Goal: Transaction & Acquisition: Obtain resource

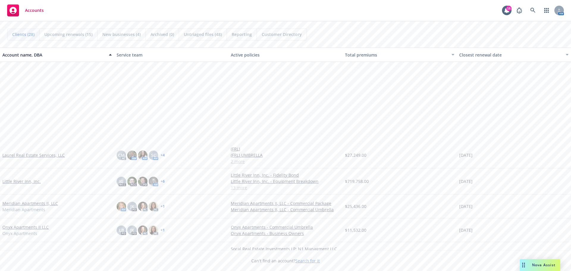
scroll to position [446, 0]
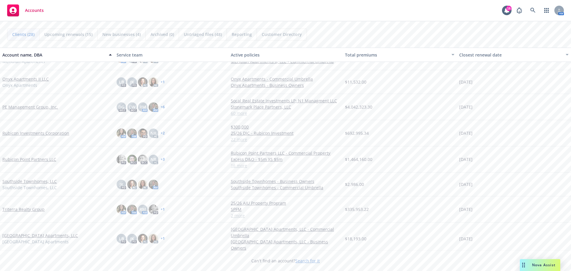
click at [35, 159] on link "Rubicon Point Partners LLC" at bounding box center [29, 159] width 54 height 6
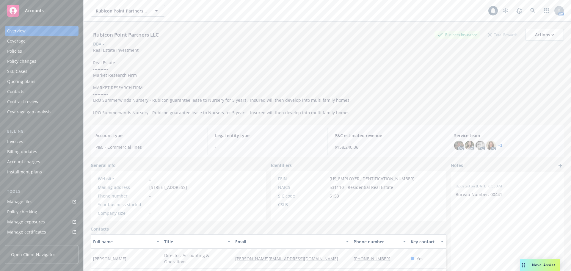
click at [32, 143] on div "Invoices" at bounding box center [41, 142] width 69 height 10
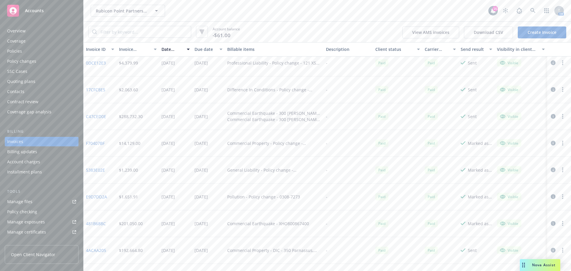
scroll to position [387, 0]
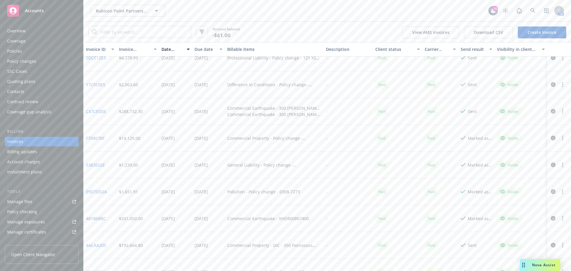
click at [18, 50] on div "Policies" at bounding box center [14, 51] width 15 height 10
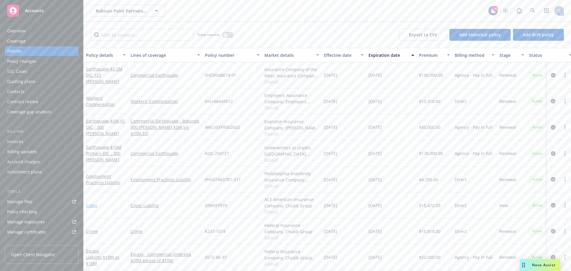
click at [92, 206] on link "Cyber" at bounding box center [92, 206] width 12 height 6
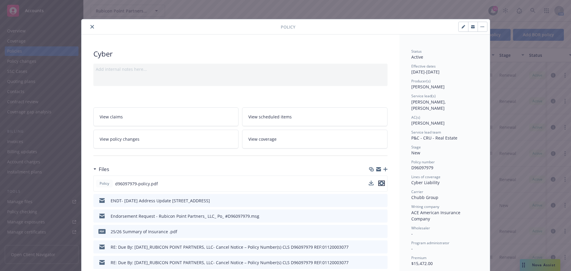
click at [379, 184] on icon "preview file" at bounding box center [381, 183] width 5 height 4
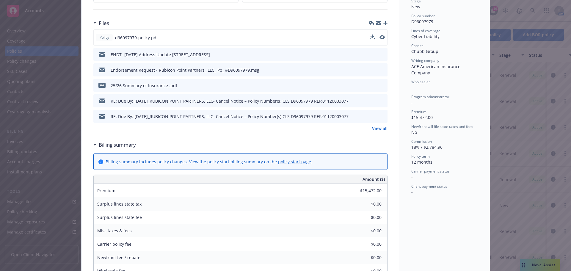
scroll to position [132, 0]
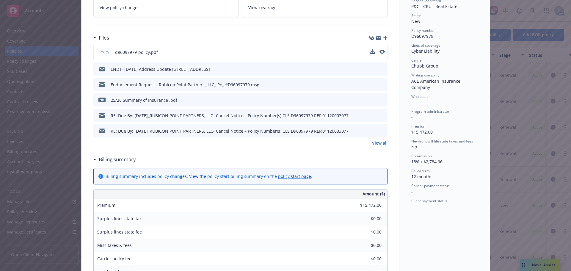
click at [163, 67] on div "ENDT- [DATE] Address Update [STREET_ADDRESS]" at bounding box center [160, 69] width 99 height 6
click at [381, 69] on icon "preview file" at bounding box center [381, 69] width 5 height 4
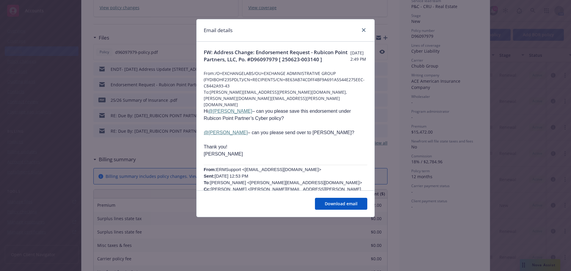
scroll to position [30, 0]
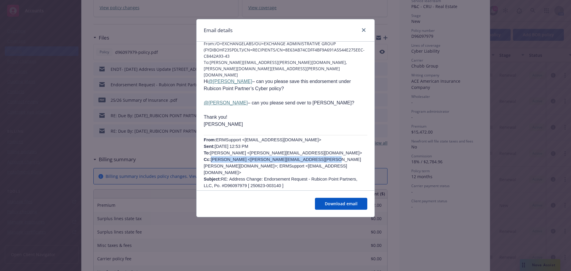
drag, startPoint x: 209, startPoint y: 154, endPoint x: 312, endPoint y: 152, distance: 102.7
click at [312, 152] on span "ERMSupport <ERMSupport@chubb.com> Sent: Thursday, July 17, 2025 12:53 PM To: Ha…" at bounding box center [283, 162] width 158 height 51
copy span "VanderBand, Aaron M <Aaron.VanderBand@Chubb.com>"
click at [366, 32] on link "close" at bounding box center [363, 29] width 7 height 7
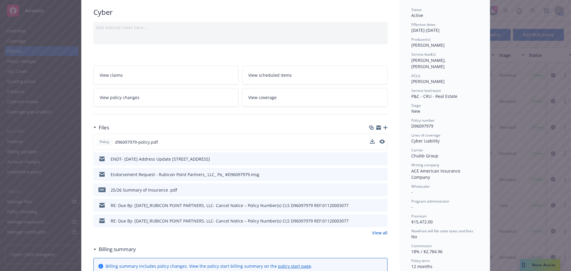
scroll to position [12, 0]
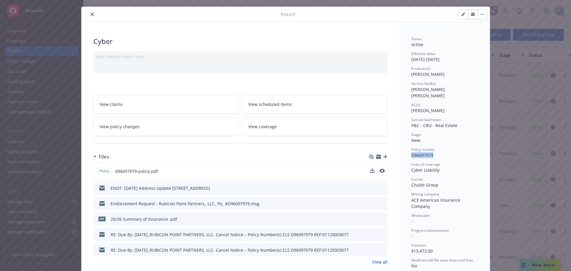
drag, startPoint x: 407, startPoint y: 146, endPoint x: 437, endPoint y: 150, distance: 29.6
copy span "D96097979"
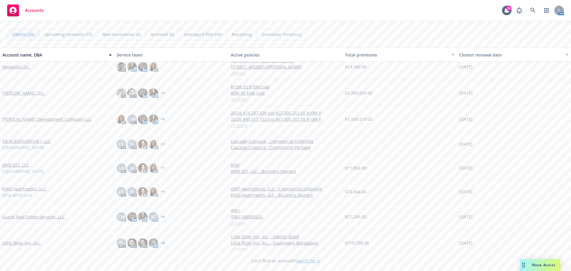
scroll to position [268, 0]
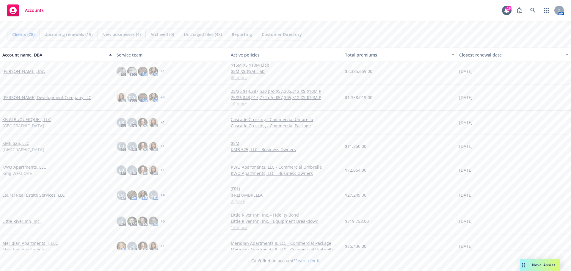
click at [36, 98] on link "Jones Development Company LLC" at bounding box center [46, 97] width 89 height 6
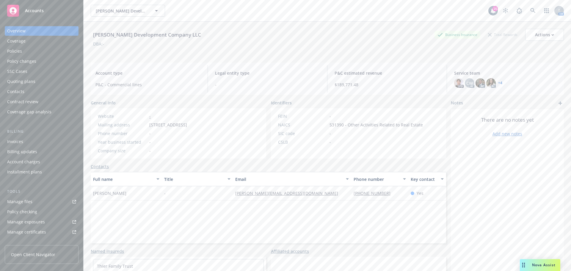
click at [35, 50] on div "Policies" at bounding box center [41, 51] width 69 height 10
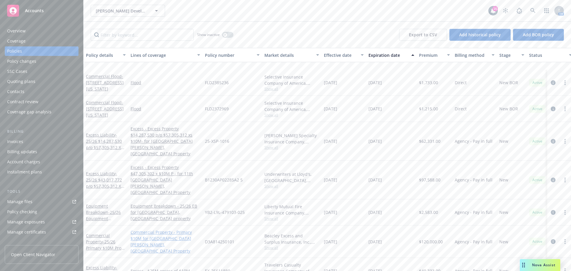
scroll to position [60, 0]
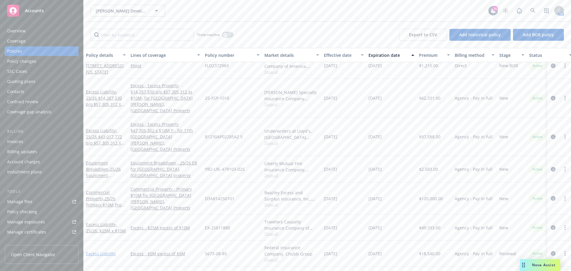
click at [106, 251] on link "Excess Liability" at bounding box center [101, 254] width 30 height 6
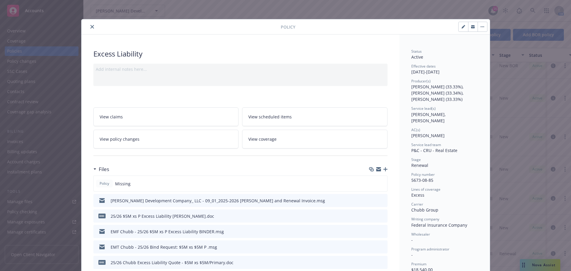
click at [92, 26] on button "close" at bounding box center [92, 26] width 7 height 7
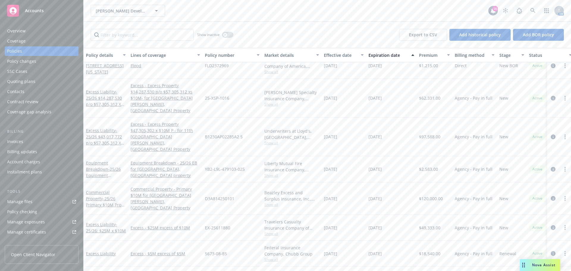
click at [13, 40] on div "Coverage" at bounding box center [16, 41] width 18 height 10
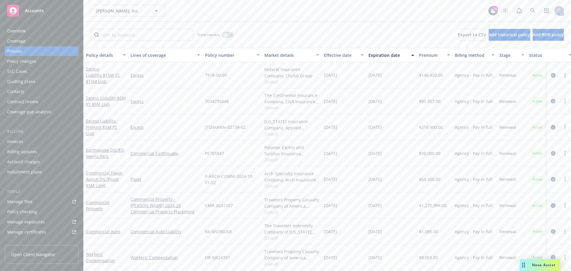
click at [40, 79] on div "Quoting plans" at bounding box center [41, 82] width 69 height 10
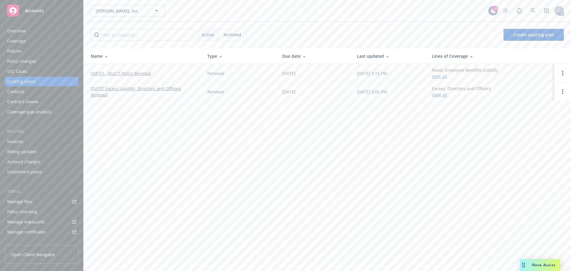
click at [114, 73] on link "[DATE] - MULTI Policy Renewal" at bounding box center [121, 73] width 60 height 6
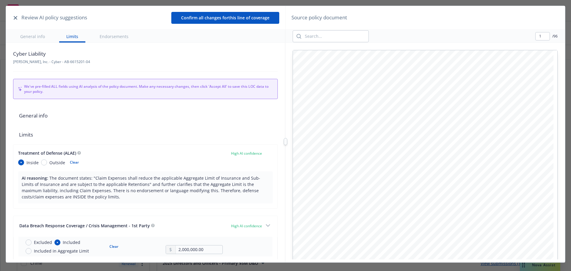
click at [14, 19] on icon "button" at bounding box center [16, 18] width 4 height 4
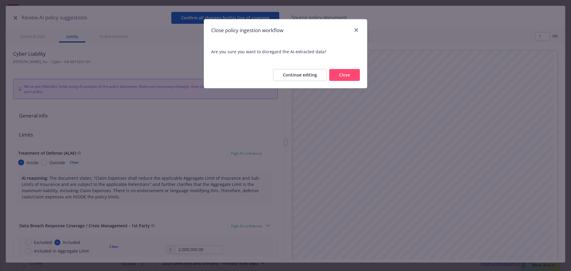
type textarea "x"
click at [339, 73] on button "Close" at bounding box center [344, 75] width 31 height 12
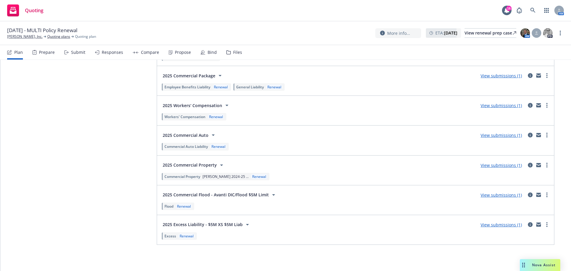
scroll to position [1111, 0]
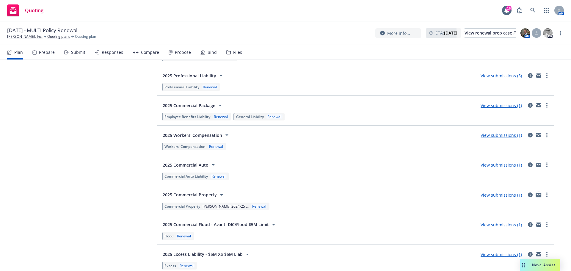
click at [537, 195] on icon "mail" at bounding box center [539, 195] width 5 height 4
click at [537, 105] on icon "mail" at bounding box center [539, 106] width 5 height 3
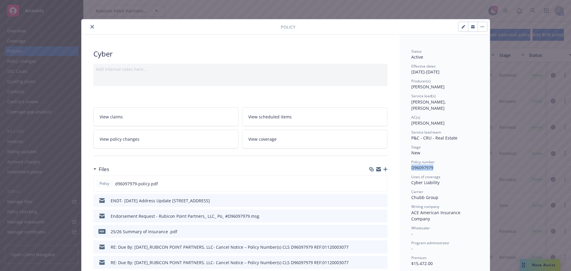
scroll to position [12, 0]
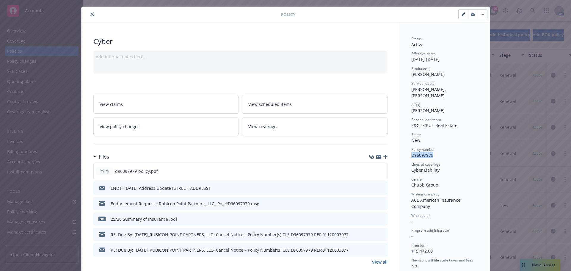
click at [376, 159] on icon "button" at bounding box center [378, 157] width 5 height 3
click at [90, 14] on icon "close" at bounding box center [92, 14] width 4 height 4
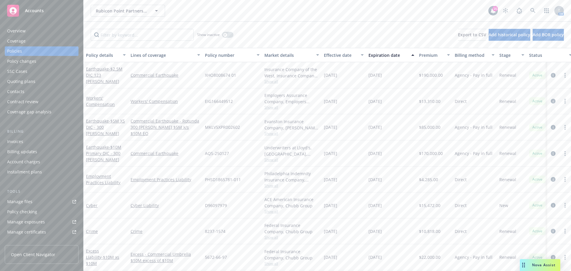
click at [32, 77] on div "Quoting plans" at bounding box center [21, 82] width 28 height 10
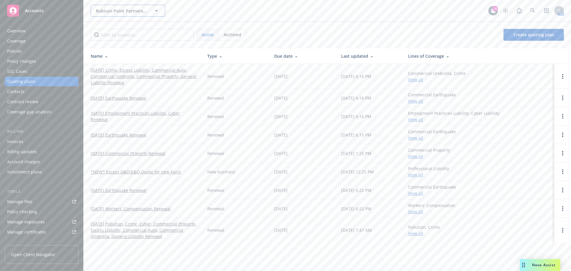
click at [157, 11] on icon "button" at bounding box center [156, 10] width 7 height 7
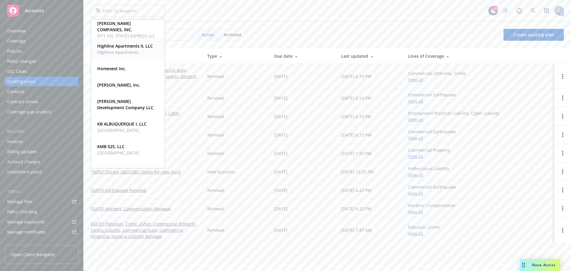
scroll to position [268, 0]
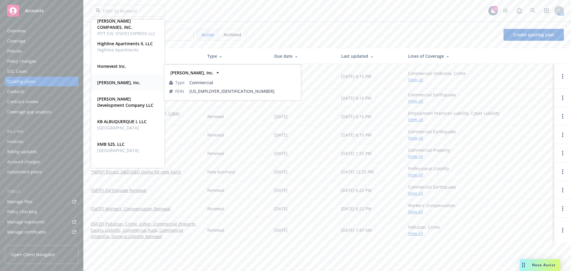
click at [112, 83] on strong "[PERSON_NAME], Inc." at bounding box center [118, 83] width 43 height 6
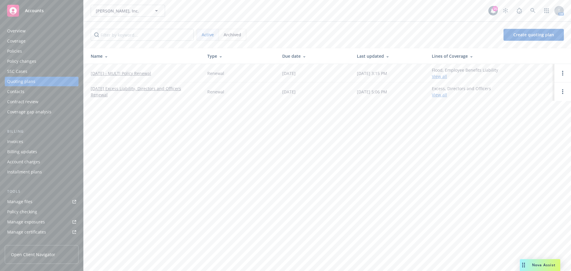
click at [114, 73] on link "10/01/25 - MULTI Policy Renewal" at bounding box center [121, 73] width 60 height 6
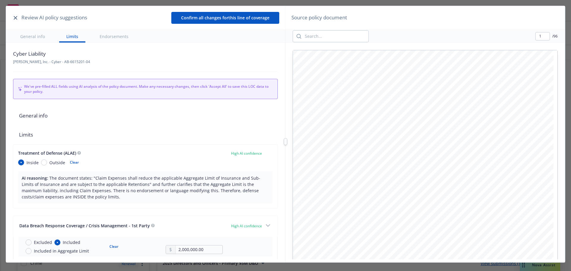
type textarea "x"
click at [15, 15] on button "button" at bounding box center [15, 17] width 7 height 7
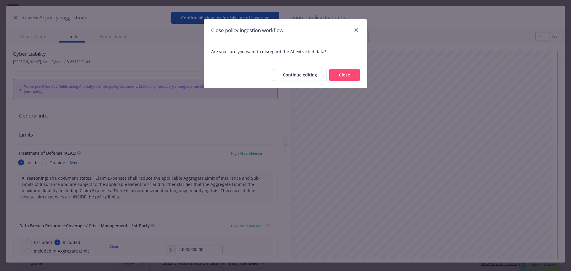
click at [339, 73] on button "Close" at bounding box center [344, 75] width 31 height 12
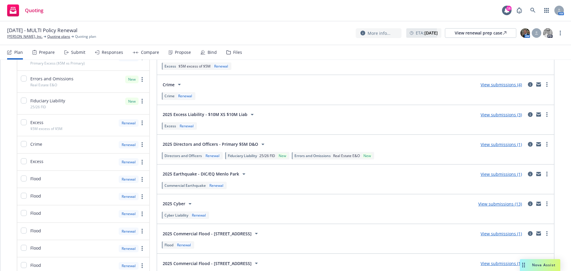
scroll to position [89, 0]
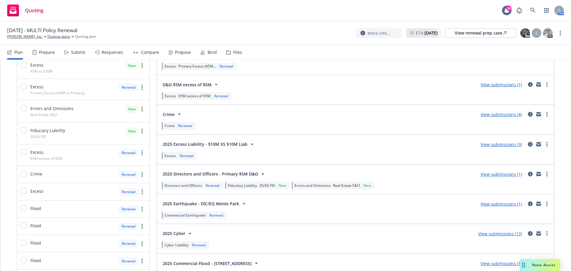
click at [537, 143] on icon "mail" at bounding box center [539, 143] width 5 height 2
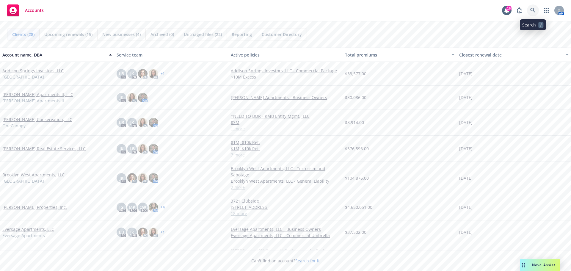
click at [535, 11] on icon at bounding box center [533, 10] width 5 height 5
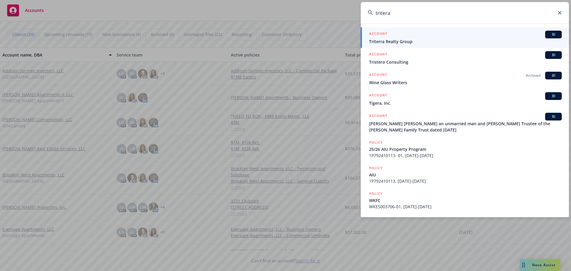
type input "tritera"
click at [427, 40] on span "Triterra Realty Group" at bounding box center [465, 41] width 193 height 6
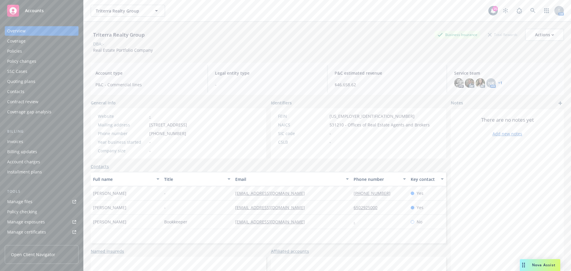
click at [26, 53] on div "Policies" at bounding box center [41, 51] width 69 height 10
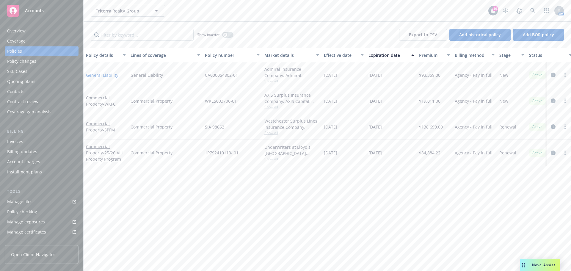
click at [105, 75] on link "General Liability" at bounding box center [102, 75] width 32 height 6
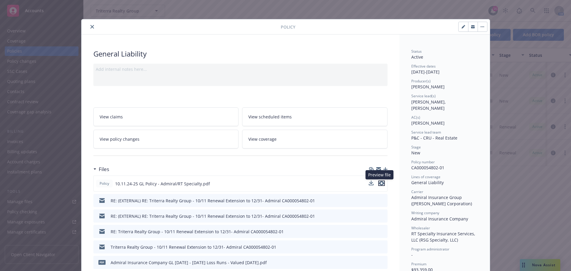
click at [381, 184] on icon "preview file" at bounding box center [381, 183] width 5 height 4
